Goal: Browse casually

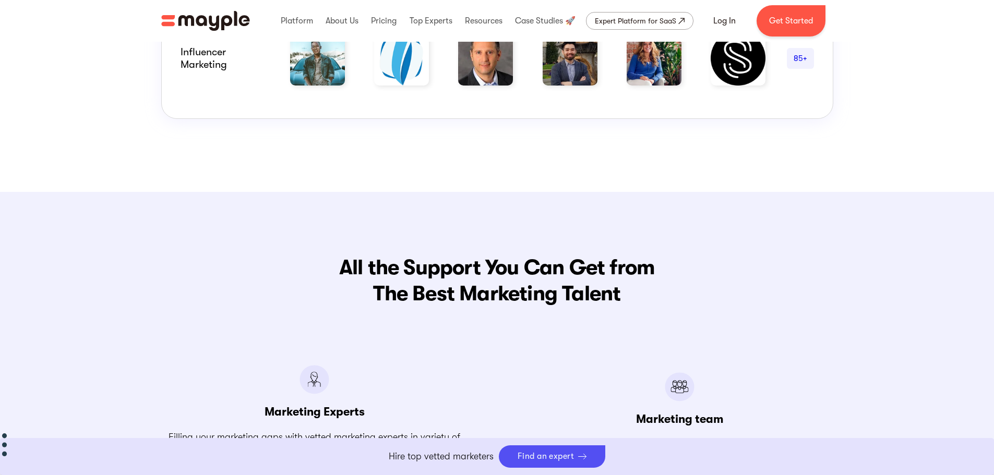
click at [320, 240] on div "All the Support You Can Get from The Best Marketing Talent Marketing Experts Fi…" at bounding box center [497, 432] width 994 height 480
